Goal: Navigation & Orientation: Go to known website

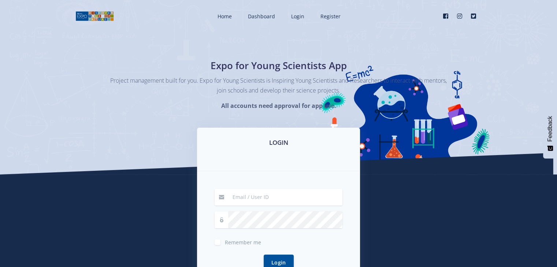
click at [415, 123] on div "Expo for Young Scientists App Project management built for you. Expo for Young …" at bounding box center [278, 87] width 557 height 175
drag, startPoint x: 404, startPoint y: 118, endPoint x: 388, endPoint y: 115, distance: 16.2
click at [388, 115] on div "Expo for Young Scientists App Project management built for you. Expo for Young …" at bounding box center [278, 87] width 557 height 175
drag, startPoint x: 388, startPoint y: 115, endPoint x: 383, endPoint y: 109, distance: 7.2
click at [383, 109] on div "Project management built for you. Expo for Young Scientists is Inspiring Young …" at bounding box center [279, 93] width 348 height 34
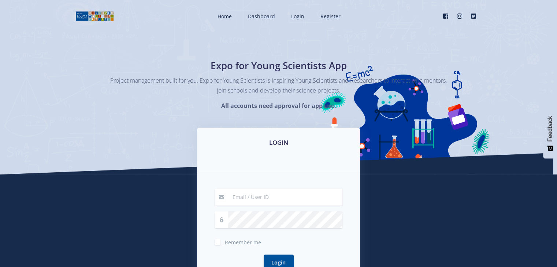
click at [383, 109] on div "Project management built for you. Expo for Young Scientists is Inspiring Young …" at bounding box center [279, 93] width 348 height 34
click at [395, 111] on div "Expo for Young Scientists App Project management built for you. Expo for Young …" at bounding box center [278, 87] width 557 height 175
click at [395, 114] on div "Expo for Young Scientists App Project management built for you. Expo for Young …" at bounding box center [278, 87] width 557 height 175
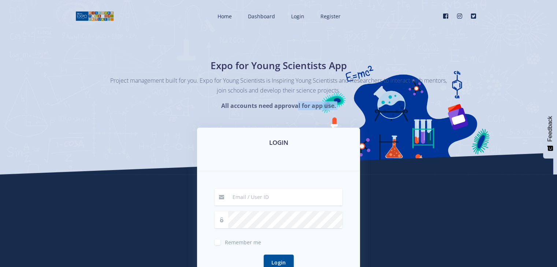
click at [395, 114] on div "Expo for Young Scientists App Project management built for you. Expo for Young …" at bounding box center [278, 87] width 557 height 175
click at [409, 99] on div "Project management built for you. Expo for Young Scientists is Inspiring Young …" at bounding box center [279, 93] width 348 height 34
click at [405, 100] on div "Project management built for you. Expo for Young Scientists is Inspiring Young …" at bounding box center [279, 93] width 348 height 34
